Goal: Find specific page/section

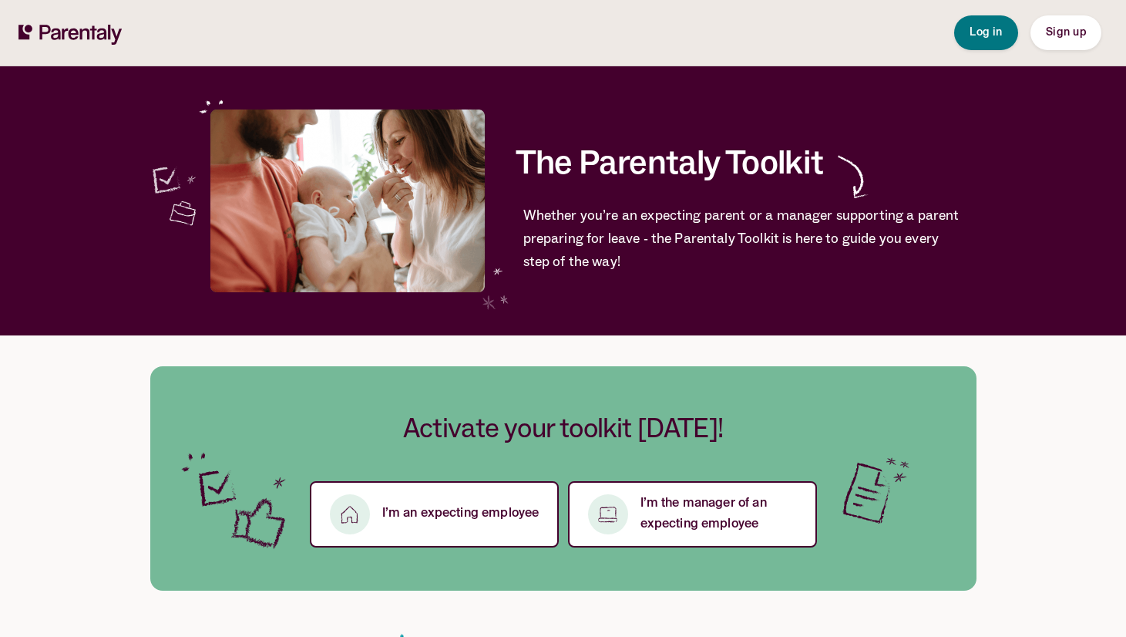
click at [681, 213] on span "Whether you’re an expecting parent or a manager supporting a parent preparing f…" at bounding box center [744, 237] width 442 height 69
